Goal: Navigation & Orientation: Find specific page/section

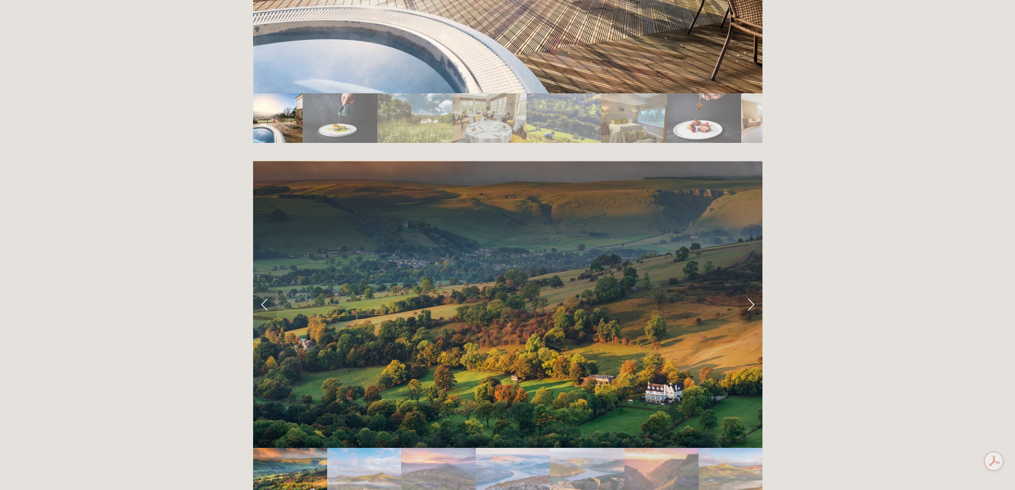
scroll to position [2078, 0]
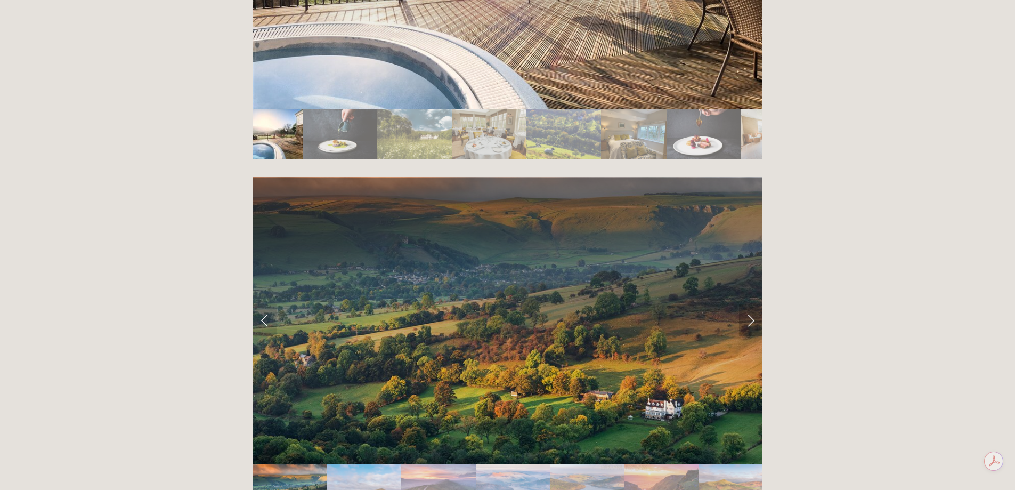
click at [748, 304] on link "Next Slide" at bounding box center [750, 320] width 23 height 32
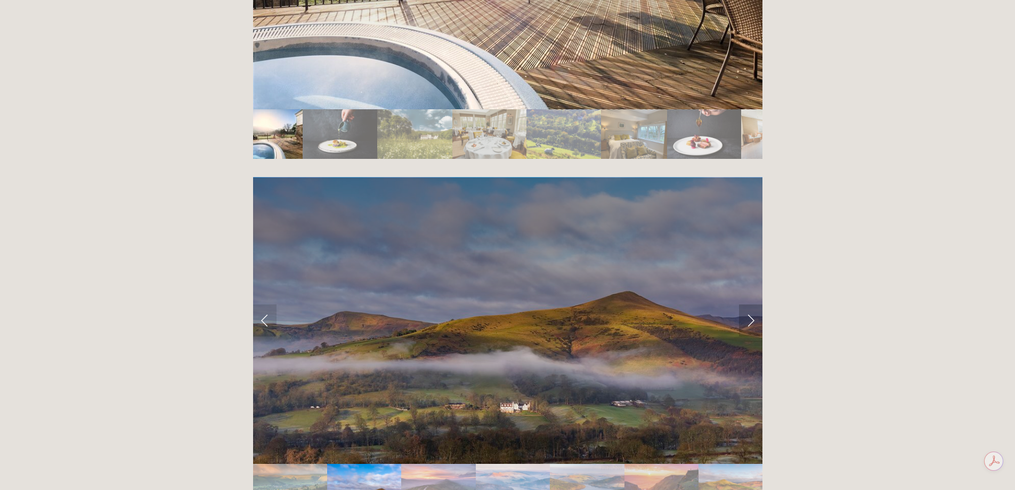
click at [749, 304] on link "Next Slide" at bounding box center [750, 320] width 23 height 32
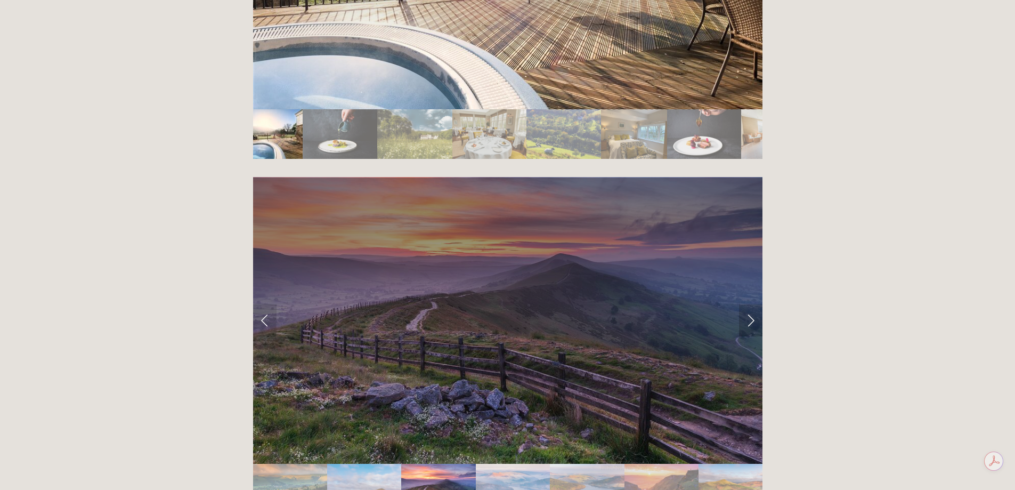
click at [749, 304] on link "Next Slide" at bounding box center [750, 320] width 23 height 32
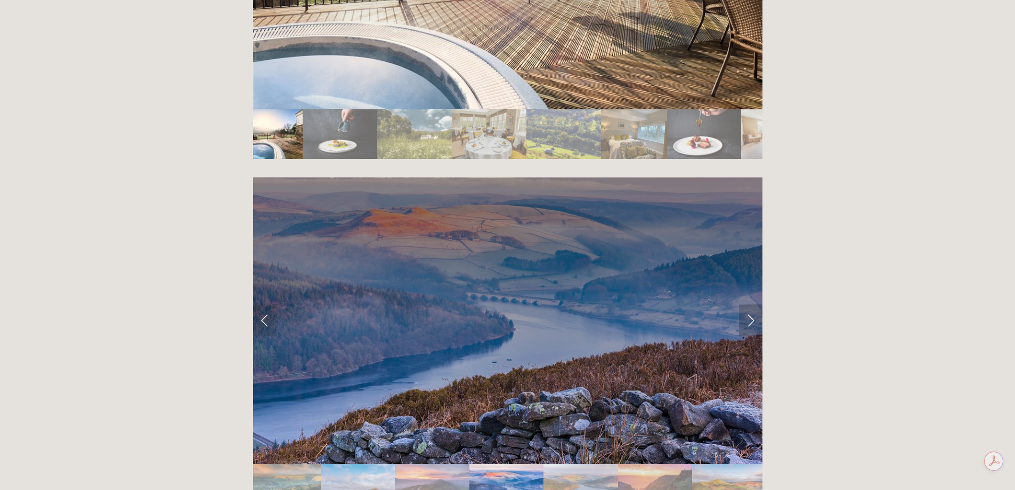
click at [749, 304] on link "Next Slide" at bounding box center [750, 320] width 23 height 32
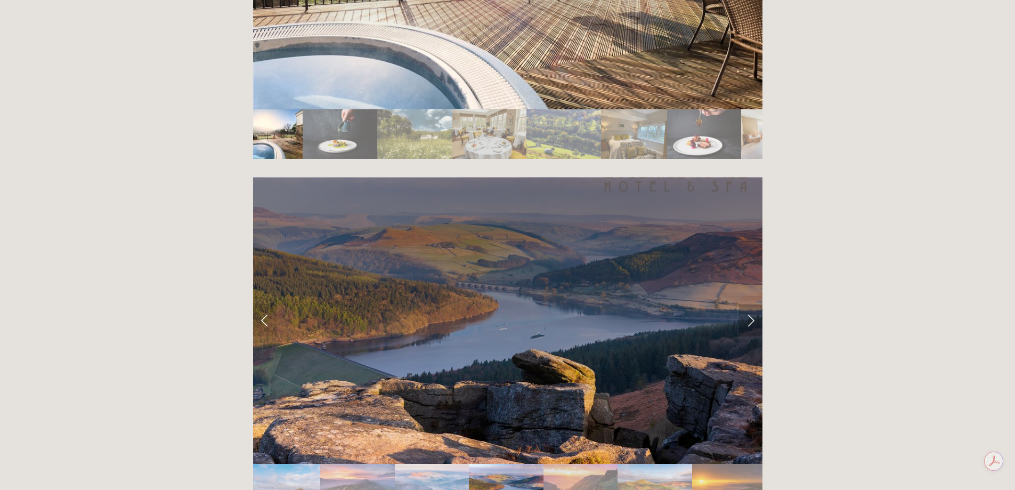
click at [749, 304] on link "Next Slide" at bounding box center [750, 320] width 23 height 32
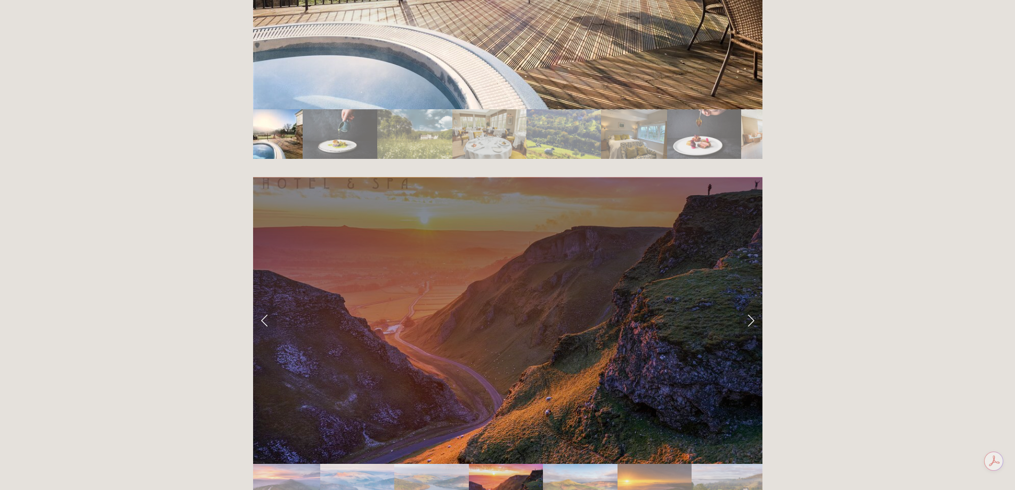
click at [749, 304] on link "Next Slide" at bounding box center [750, 320] width 23 height 32
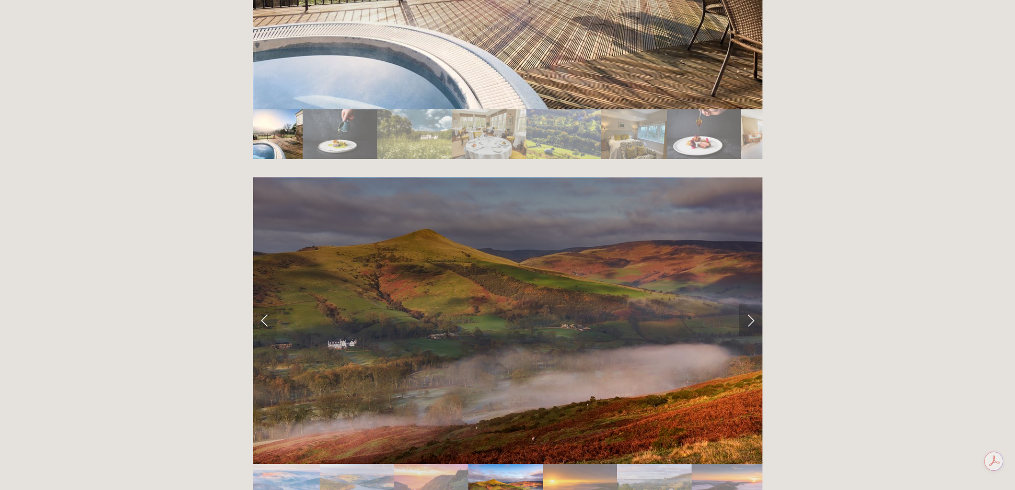
click at [749, 304] on link "Next Slide" at bounding box center [750, 320] width 23 height 32
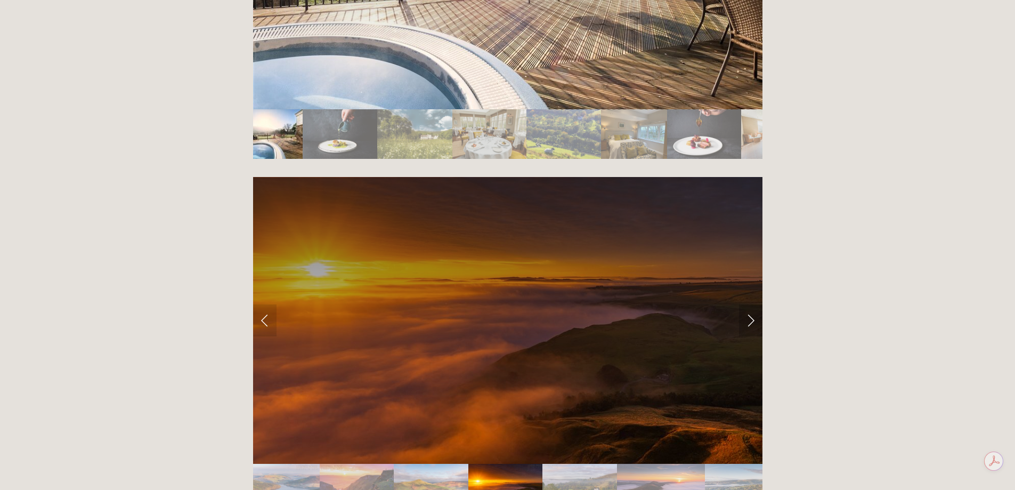
click at [749, 304] on link "Next Slide" at bounding box center [750, 320] width 23 height 32
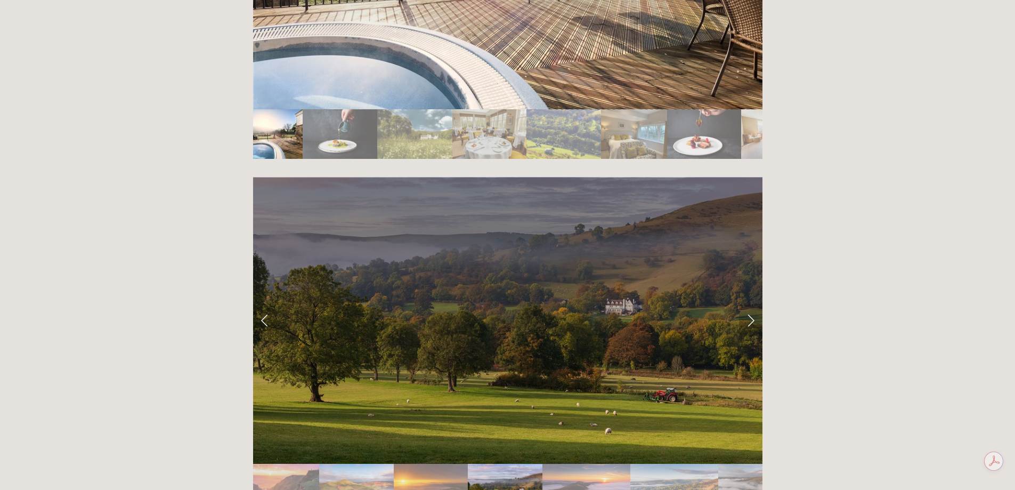
click at [749, 304] on link "Next Slide" at bounding box center [750, 320] width 23 height 32
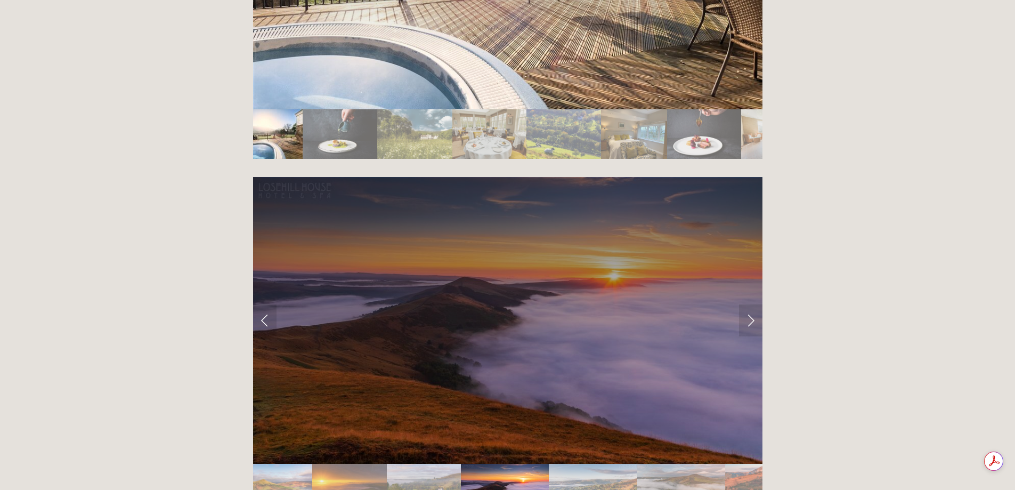
drag, startPoint x: 1014, startPoint y: 297, endPoint x: 1019, endPoint y: 319, distance: 22.0
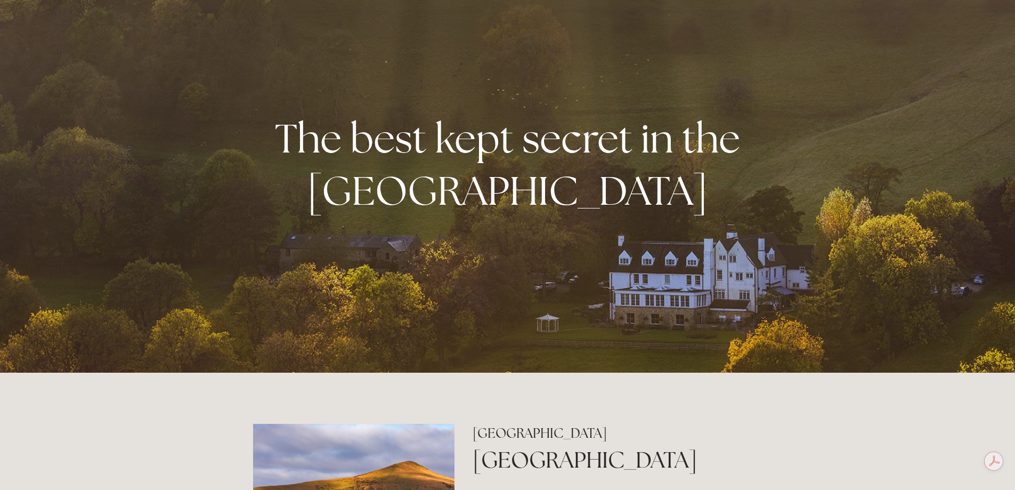
scroll to position [0, 0]
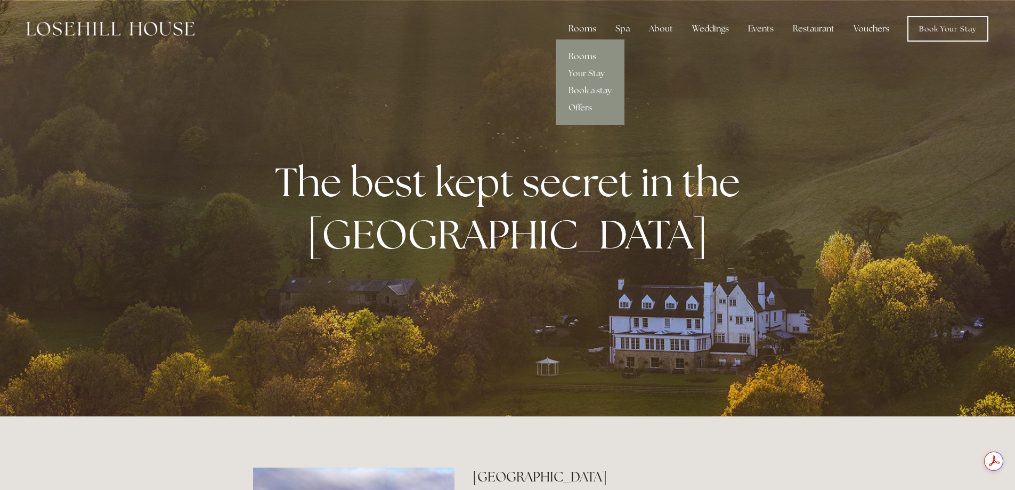
click at [588, 28] on div "Rooms" at bounding box center [582, 28] width 45 height 21
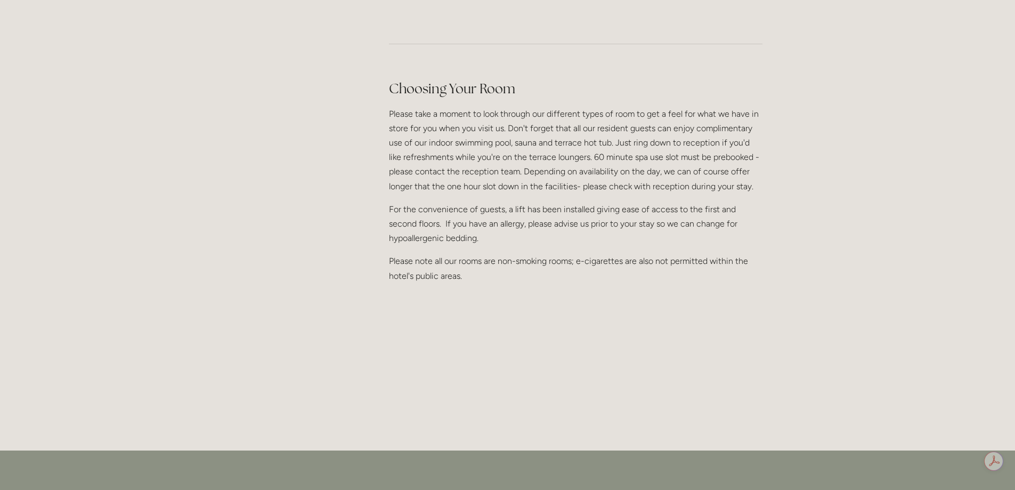
scroll to position [1332, 0]
